Goal: Task Accomplishment & Management: Manage account settings

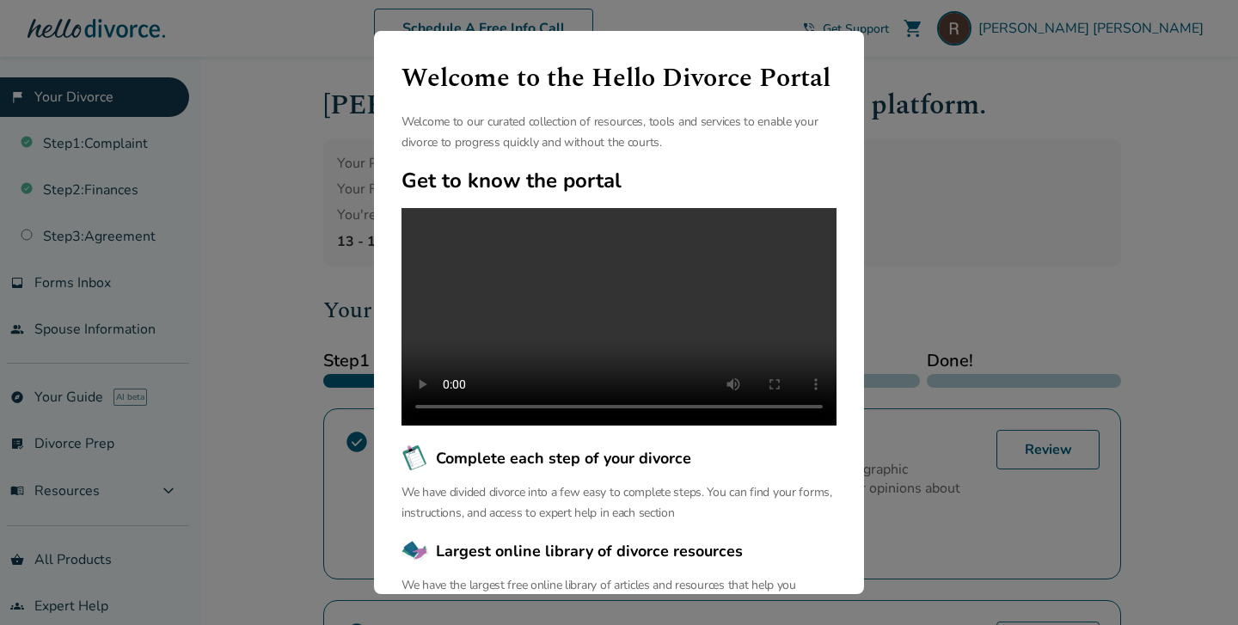
click at [969, 275] on div "Welcome to the Hello Divorce Portal Welcome to our curated collection of resour…" at bounding box center [619, 312] width 1238 height 625
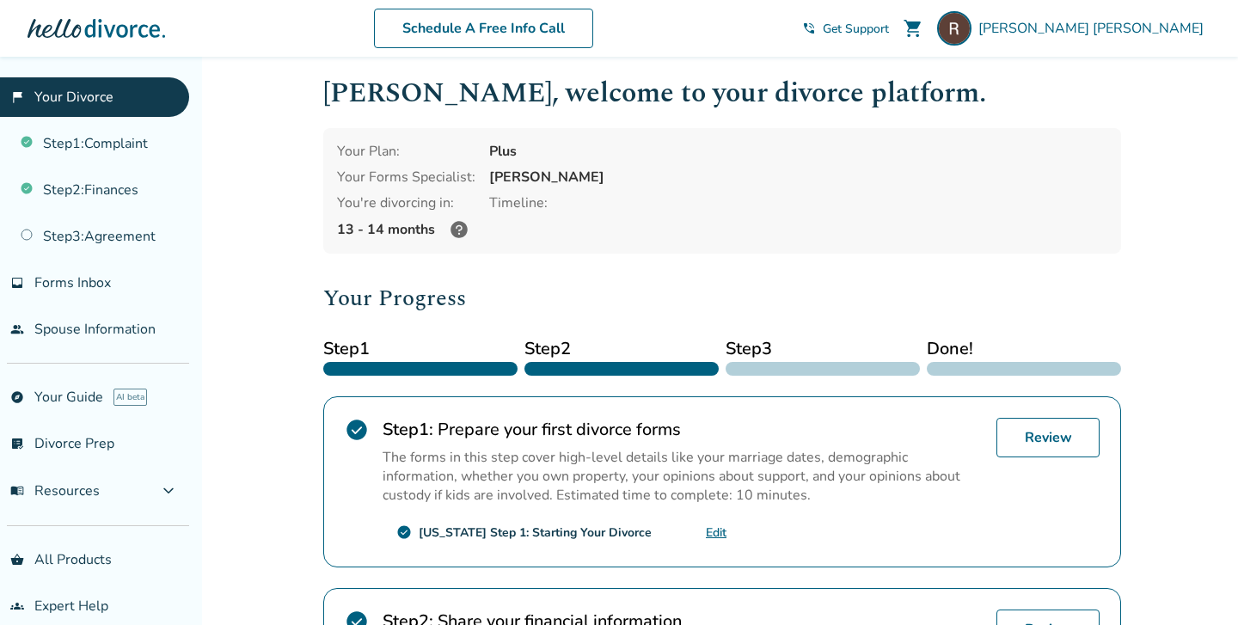
scroll to position [15, 0]
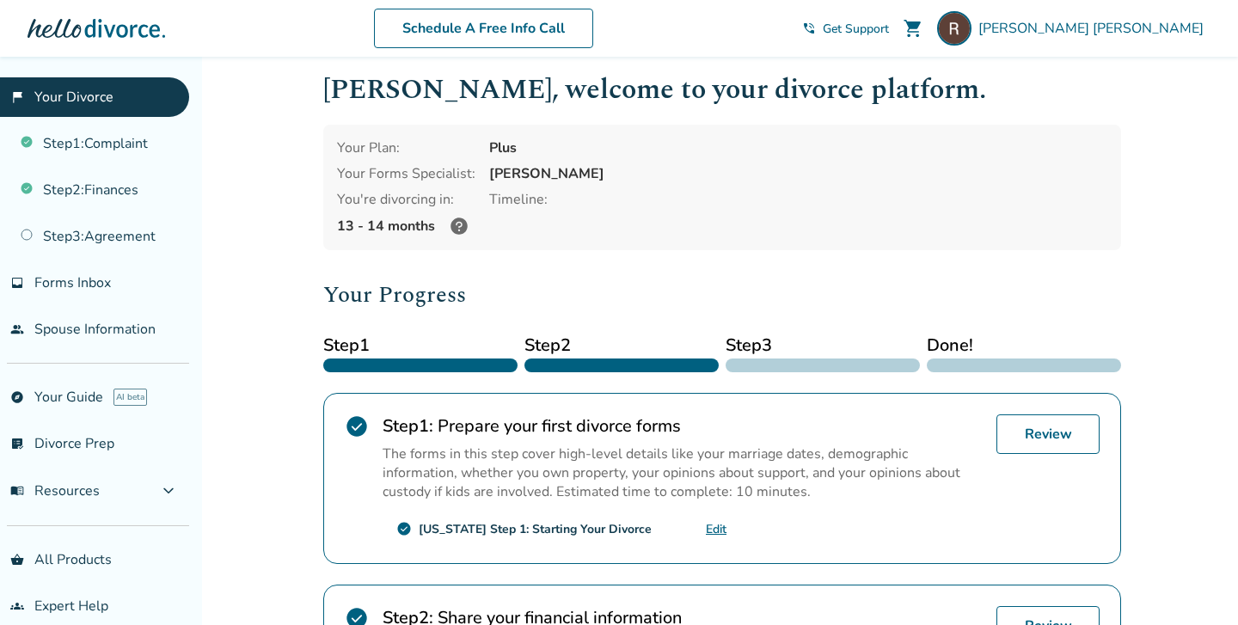
click at [465, 219] on icon at bounding box center [458, 225] width 17 height 17
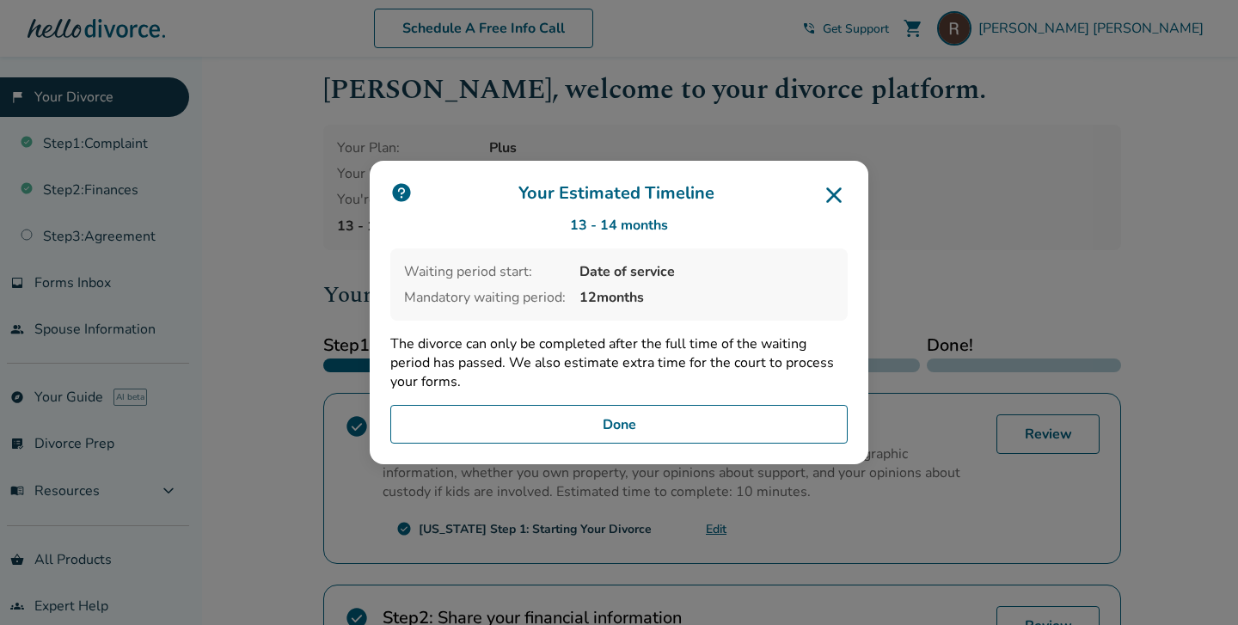
click at [847, 180] on div "Your Estimated Timeline 13 - 14 months Waiting period start: Date of service Ma…" at bounding box center [619, 313] width 499 height 304
click at [832, 188] on icon at bounding box center [834, 195] width 28 height 28
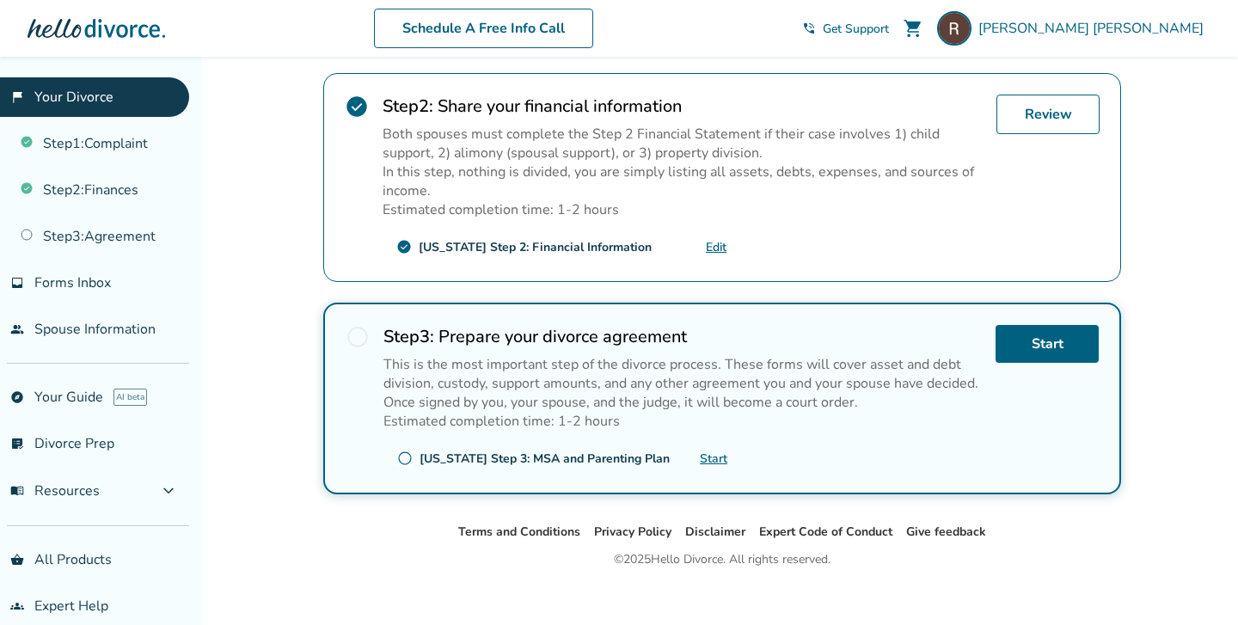
scroll to position [537, 0]
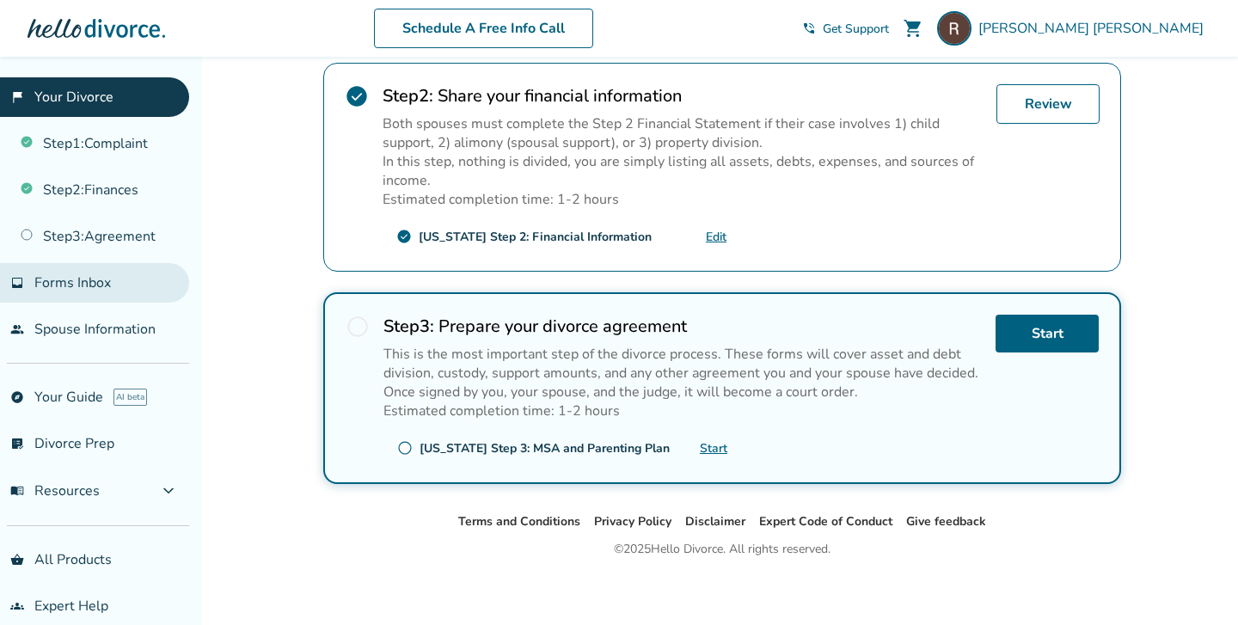
click at [124, 271] on link "inbox Forms Inbox" at bounding box center [94, 283] width 189 height 40
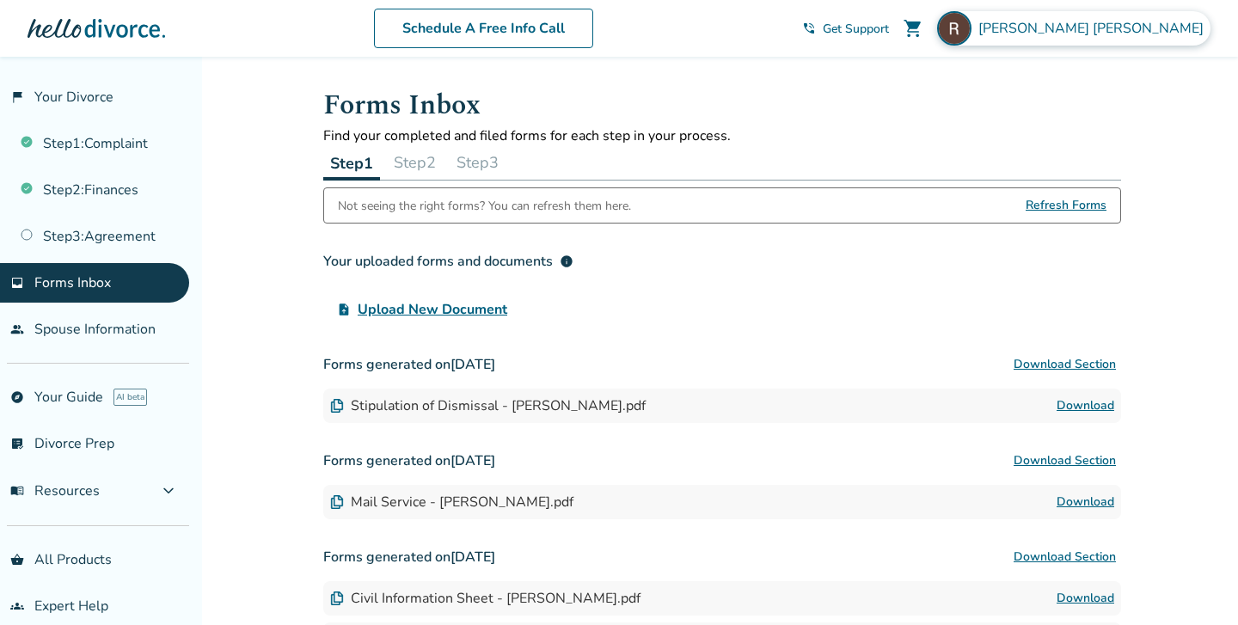
click at [1123, 28] on span "[PERSON_NAME]" at bounding box center [1094, 28] width 232 height 19
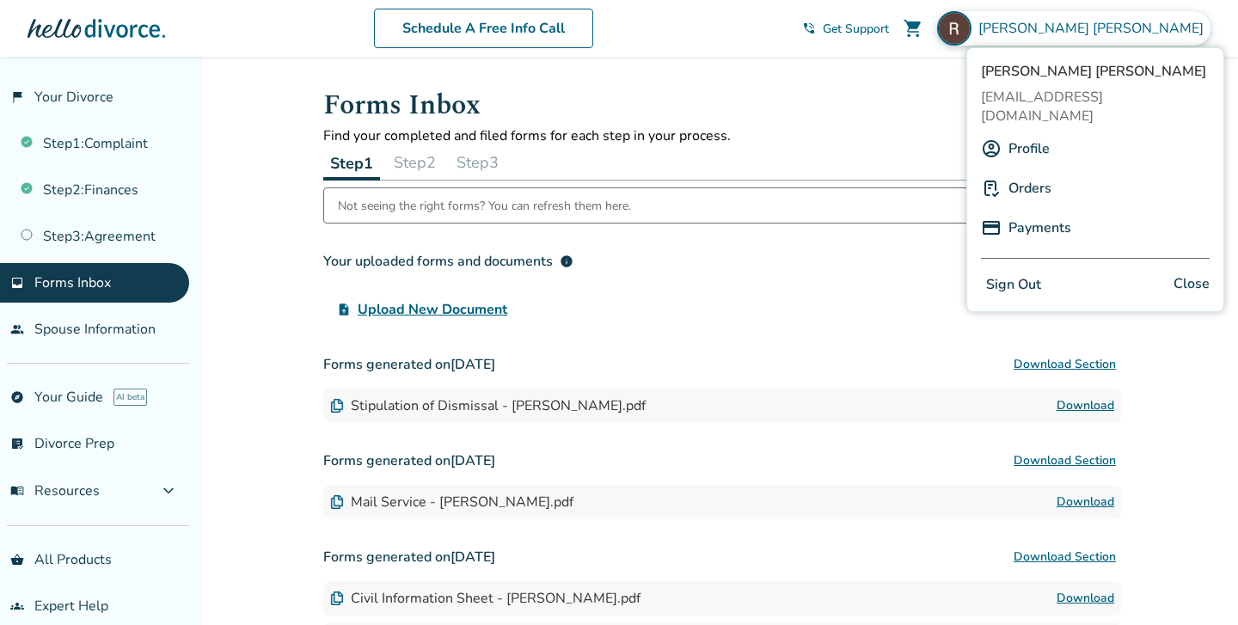
click at [1036, 211] on link "Payments" at bounding box center [1039, 227] width 63 height 33
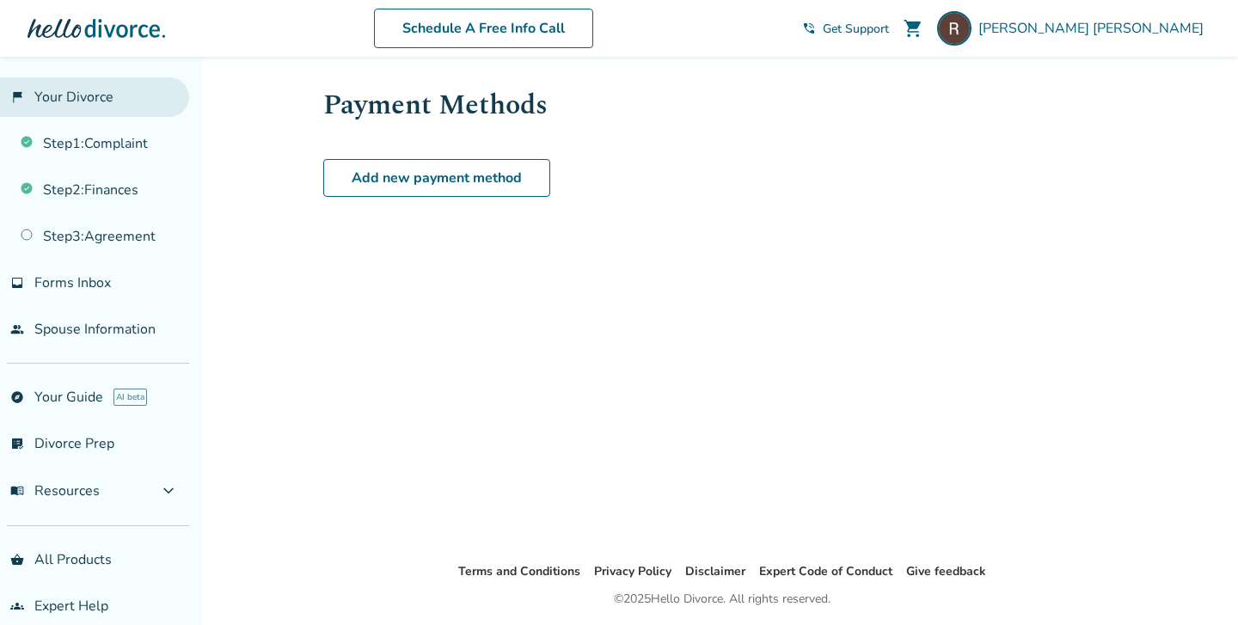
click at [74, 87] on link "flag_2 Your Divorce" at bounding box center [94, 97] width 189 height 40
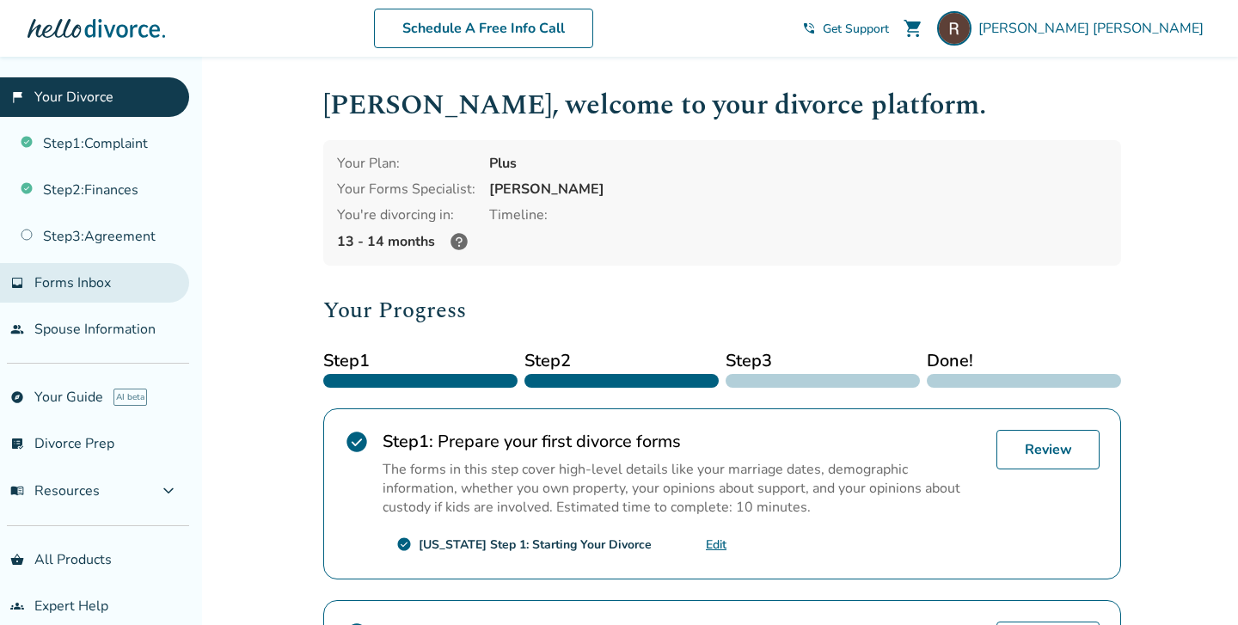
click at [103, 273] on span "Forms Inbox" at bounding box center [72, 282] width 76 height 19
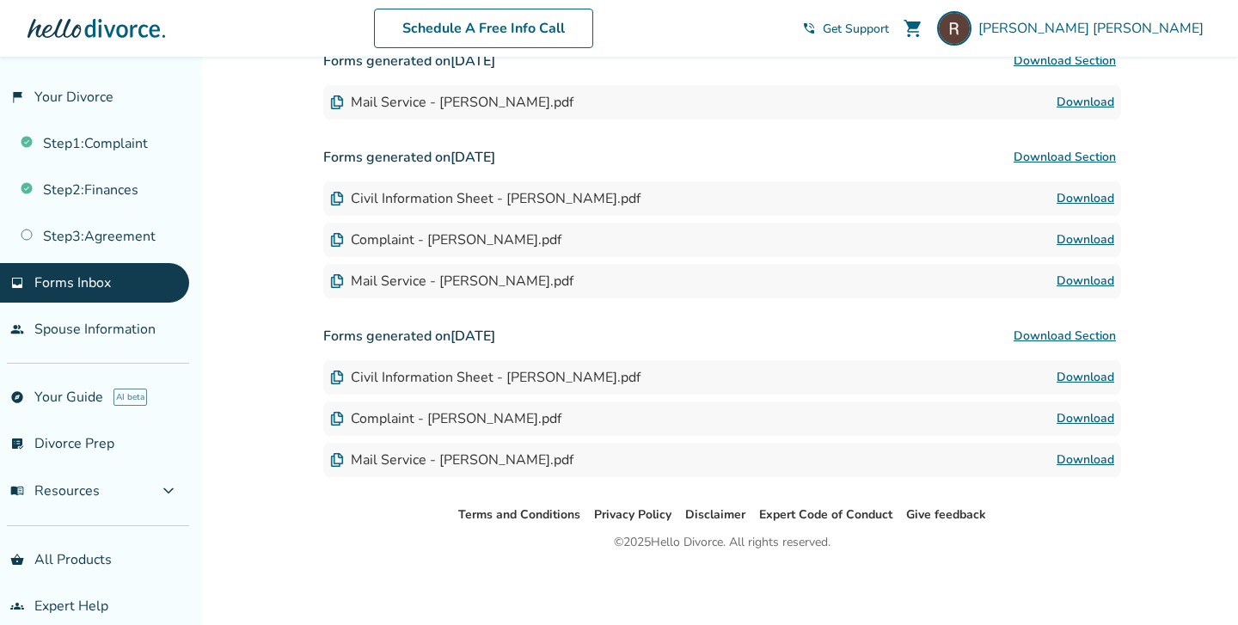
click at [108, 23] on div at bounding box center [97, 28] width 138 height 34
click at [930, 22] on div "shopping_cart" at bounding box center [913, 28] width 34 height 34
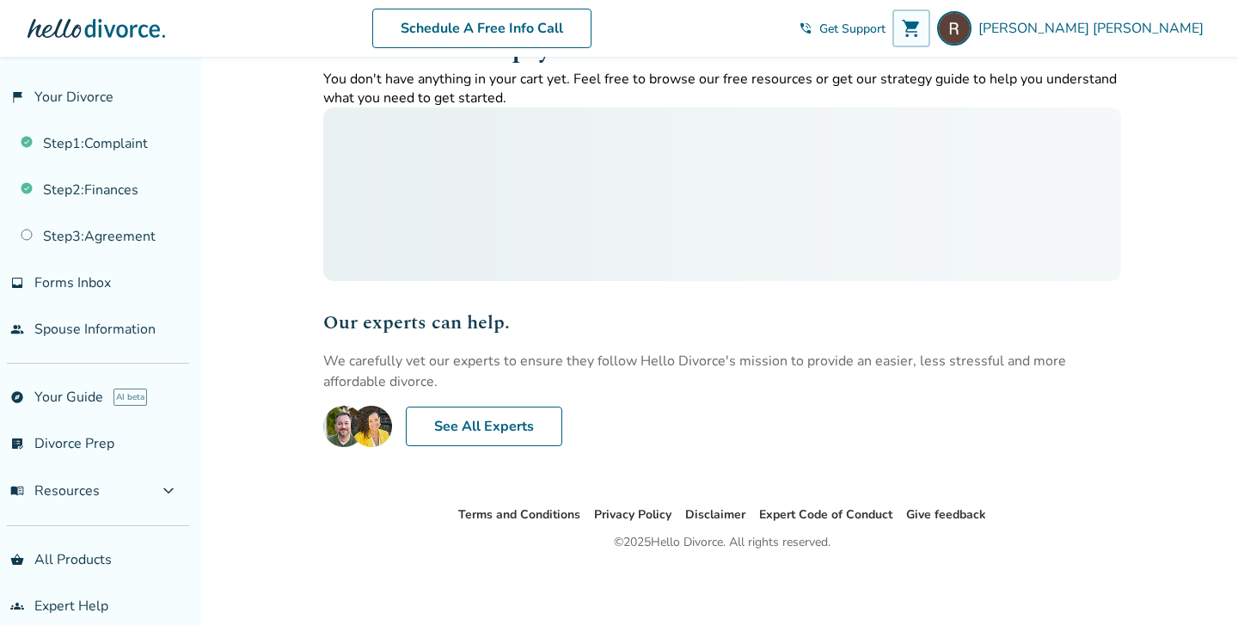
click at [921, 18] on span "shopping_cart" at bounding box center [911, 28] width 21 height 21
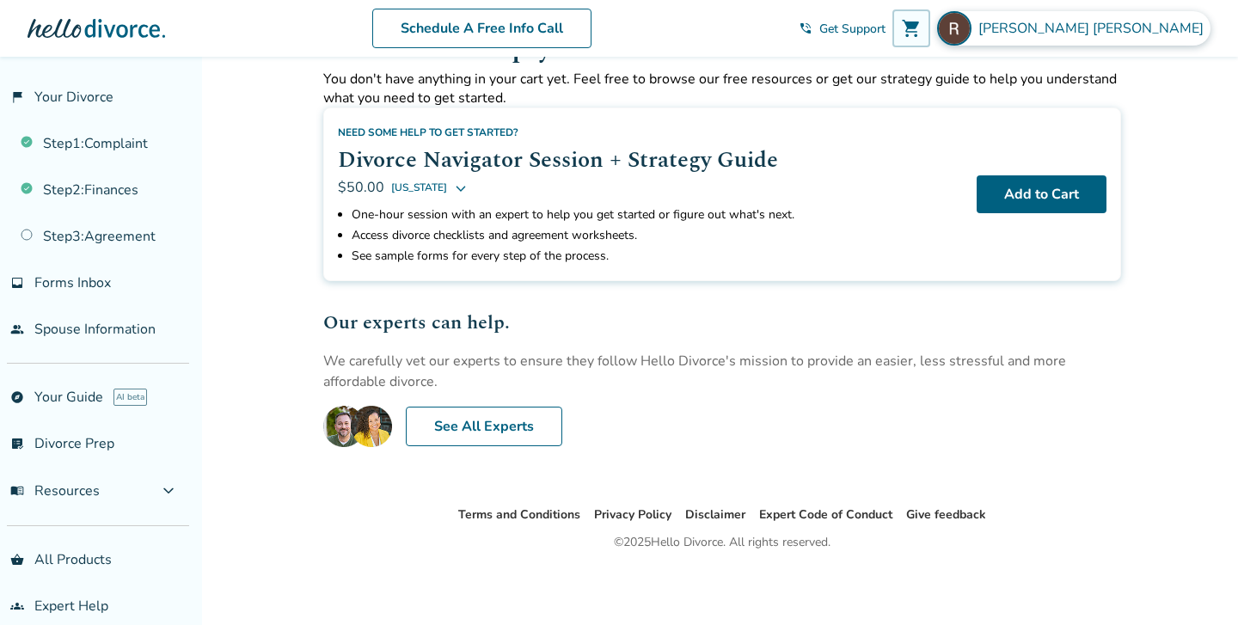
click at [971, 17] on img at bounding box center [954, 28] width 34 height 34
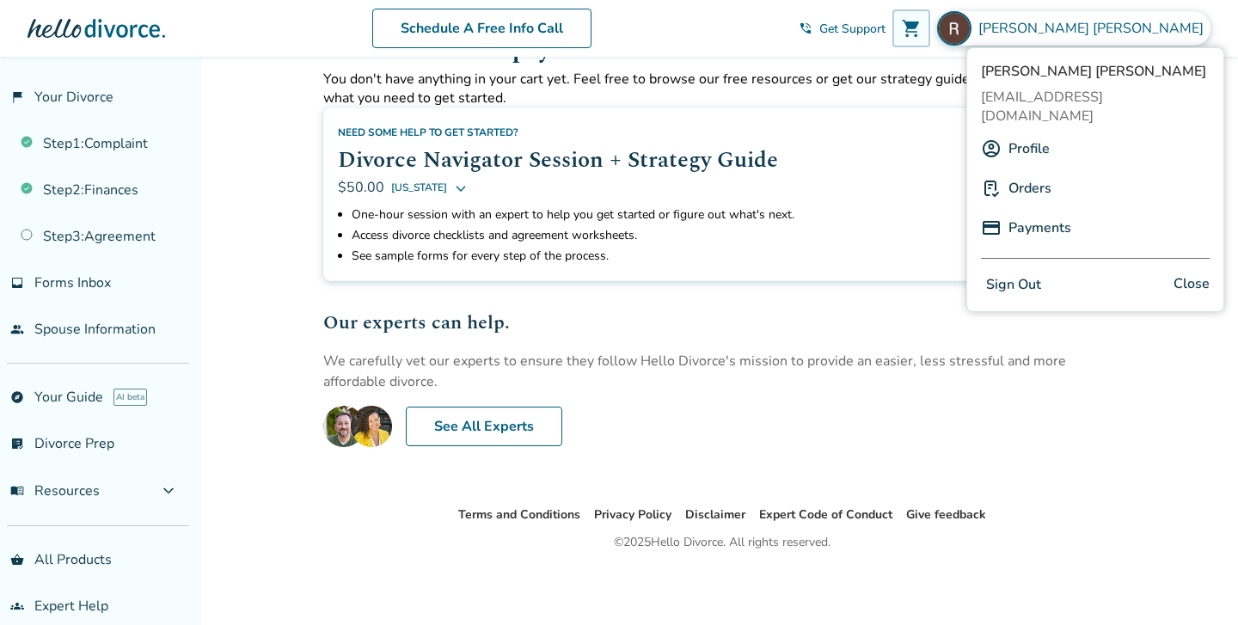
click at [1032, 250] on div "[PERSON_NAME] [EMAIL_ADDRESS][DOMAIN_NAME] Profile Orders Payments Sign Out Clo…" at bounding box center [1095, 179] width 258 height 265
click at [1033, 172] on link "Orders" at bounding box center [1029, 188] width 43 height 33
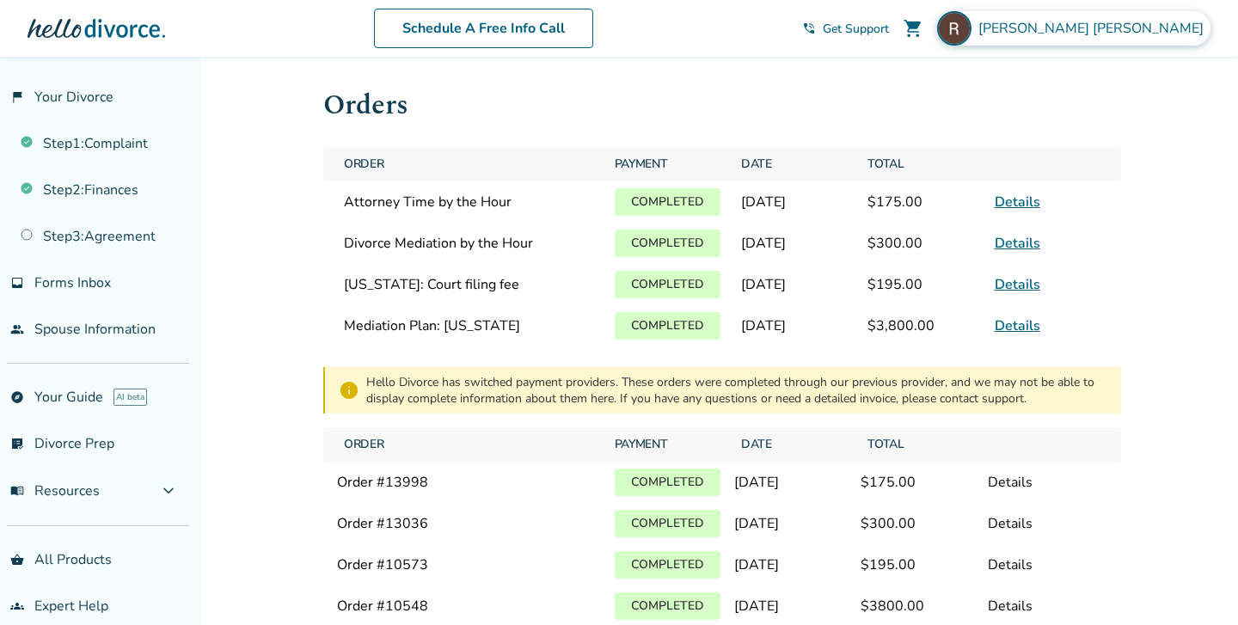
click at [1124, 23] on span "[PERSON_NAME]" at bounding box center [1094, 28] width 232 height 19
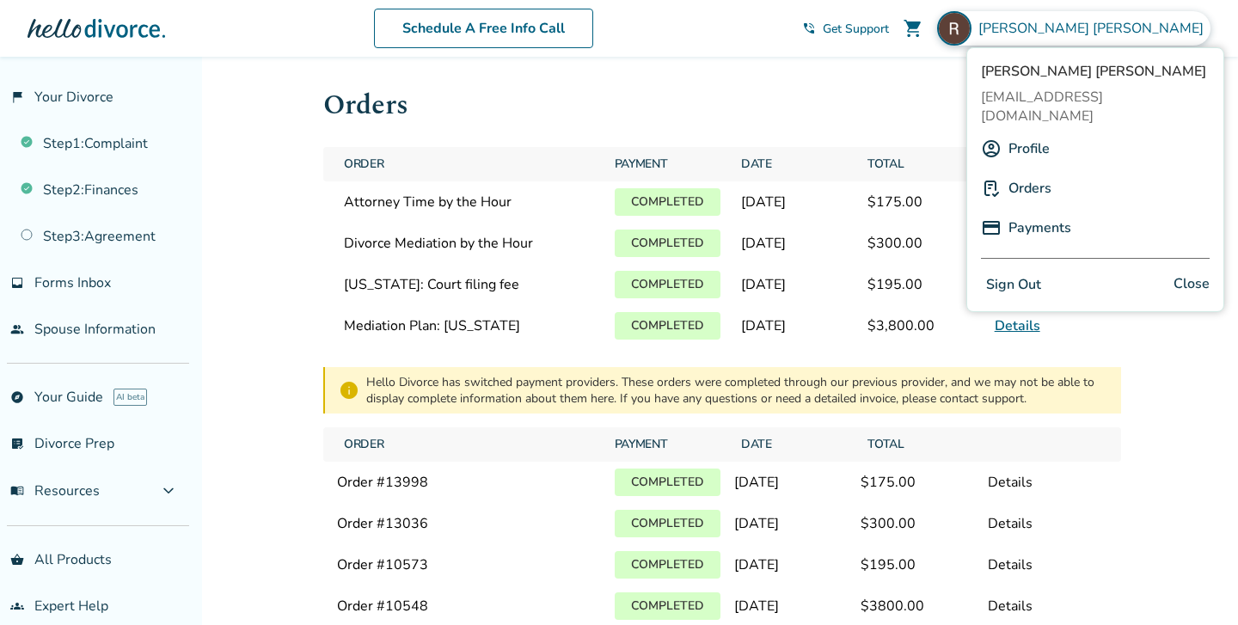
click at [1025, 272] on button "Sign Out" at bounding box center [1013, 284] width 65 height 25
